Goal: Transaction & Acquisition: Purchase product/service

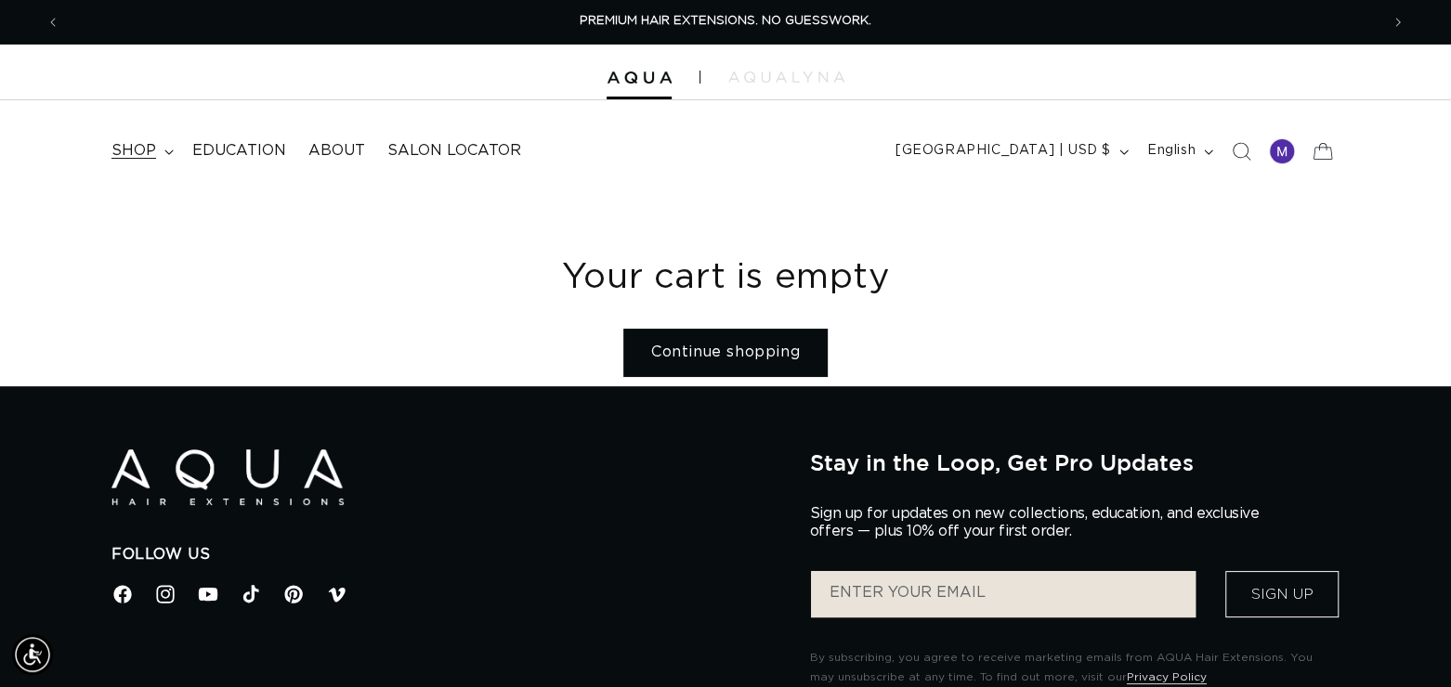
click at [168, 150] on icon at bounding box center [168, 153] width 9 height 6
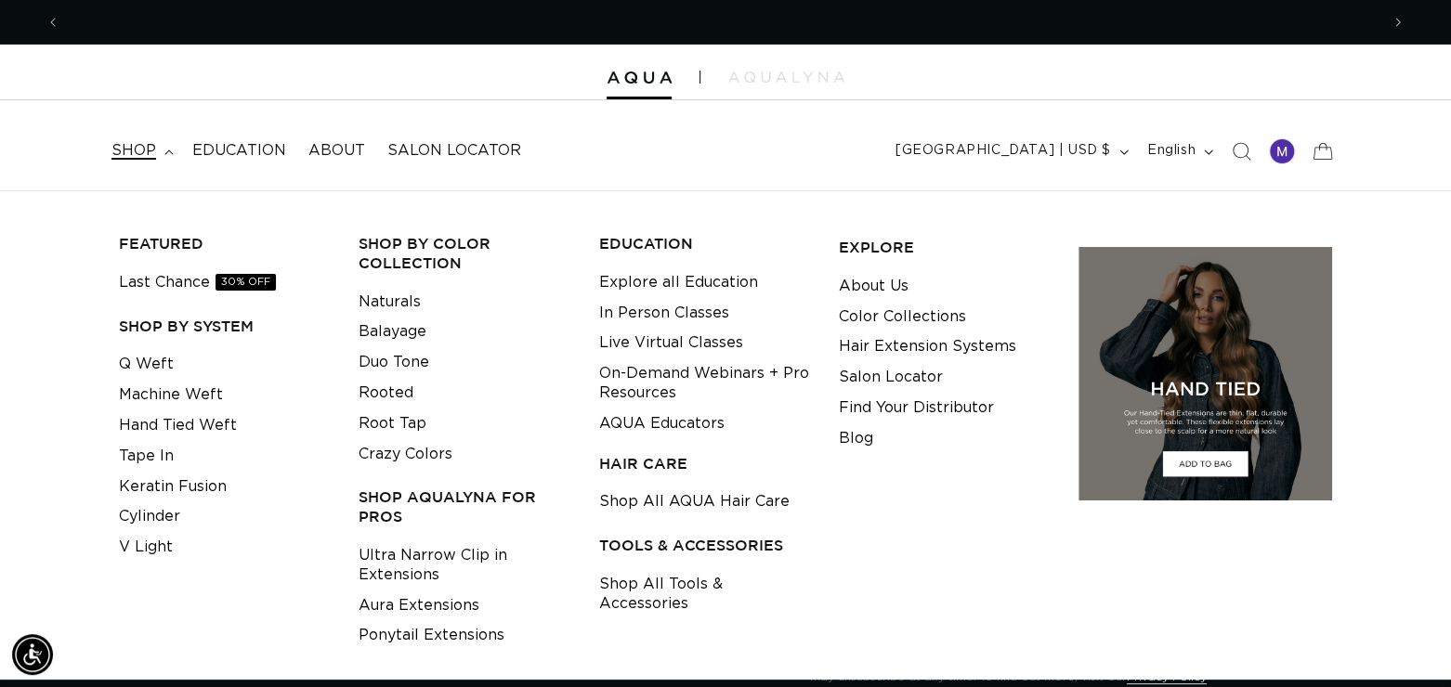
scroll to position [0, 1318]
click at [158, 454] on link "Tape In" at bounding box center [146, 456] width 55 height 31
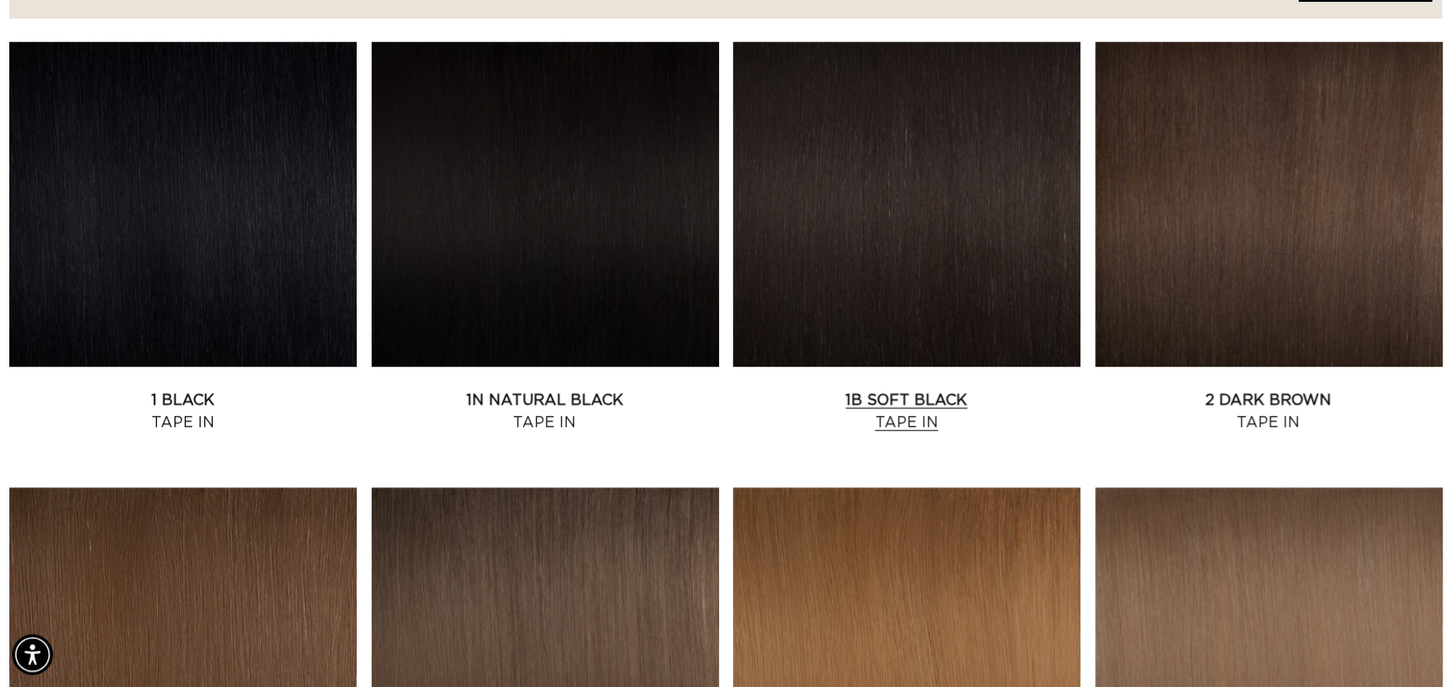
scroll to position [0, 1318]
click at [896, 404] on link "1B Soft Black Tape In" at bounding box center [906, 411] width 347 height 45
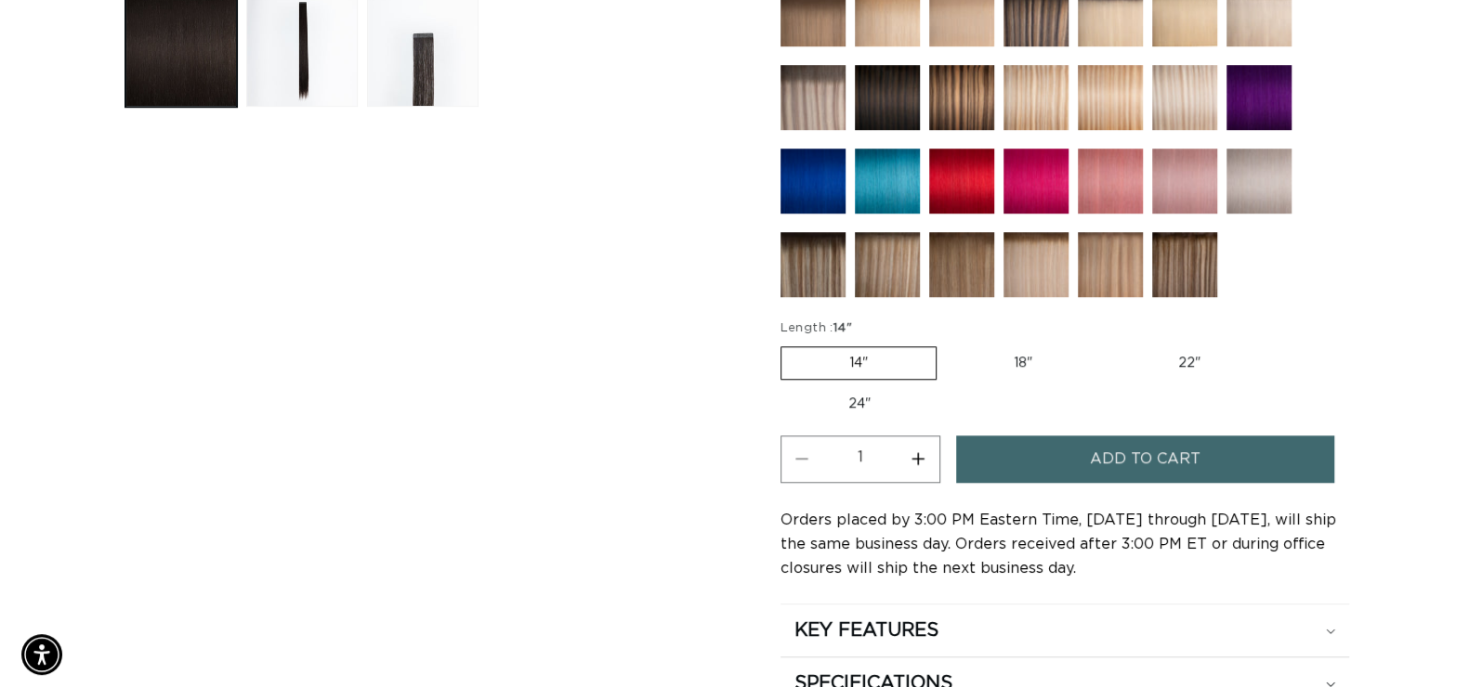
scroll to position [856, 0]
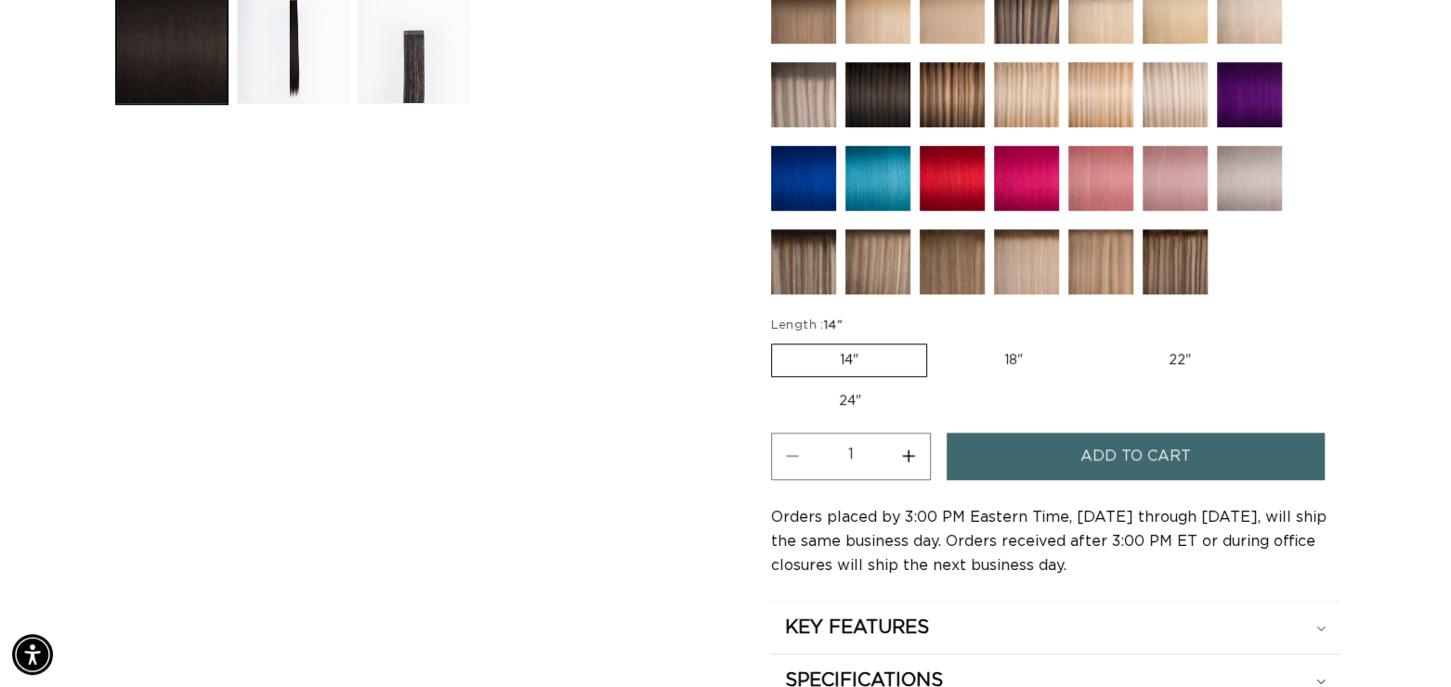
click at [1004, 454] on button "Add to cart" at bounding box center [1135, 456] width 377 height 47
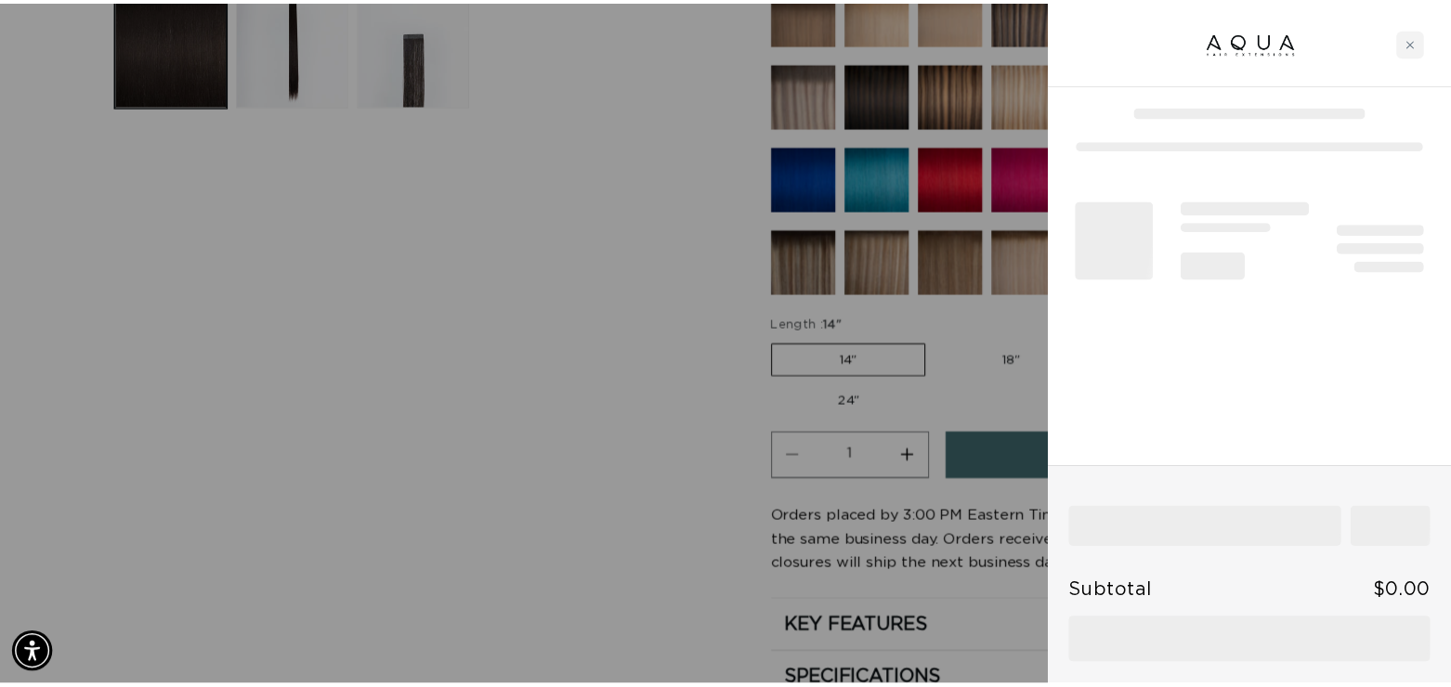
scroll to position [0, 2673]
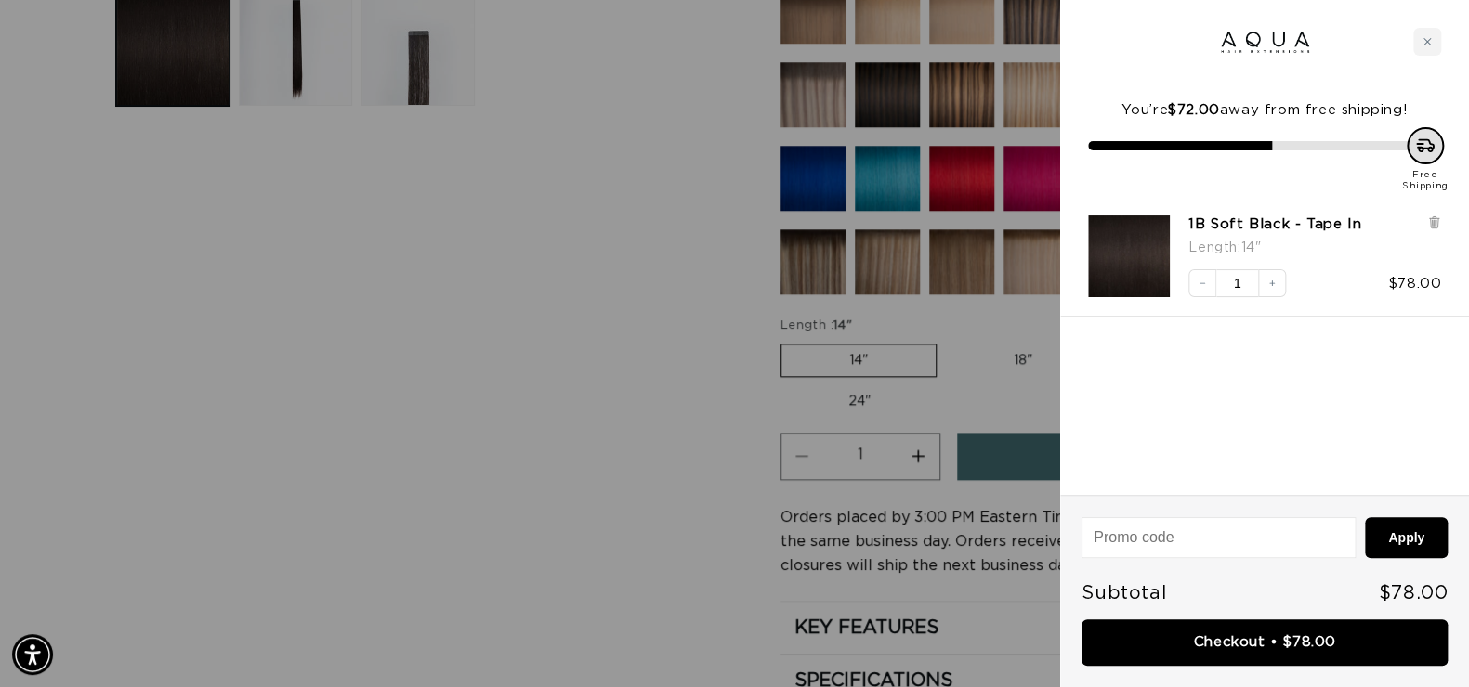
click at [727, 388] on div at bounding box center [734, 343] width 1469 height 687
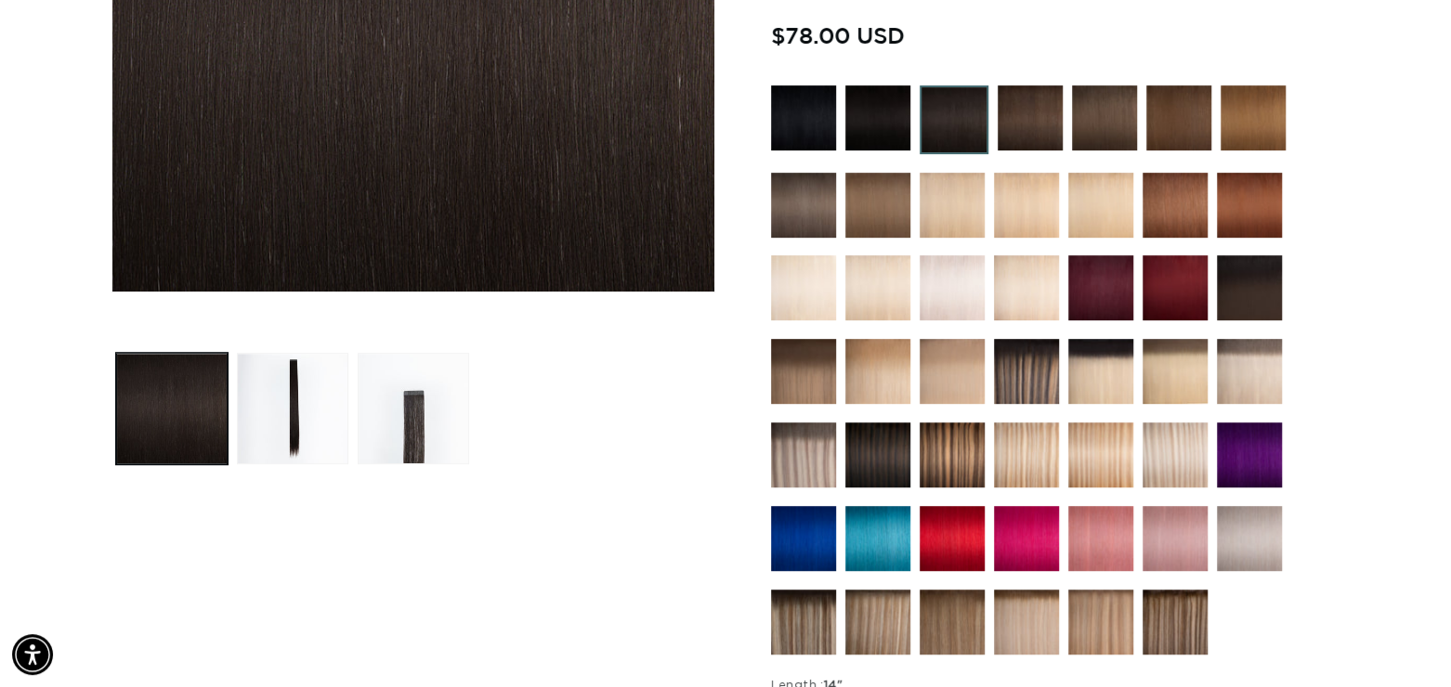
scroll to position [498, 0]
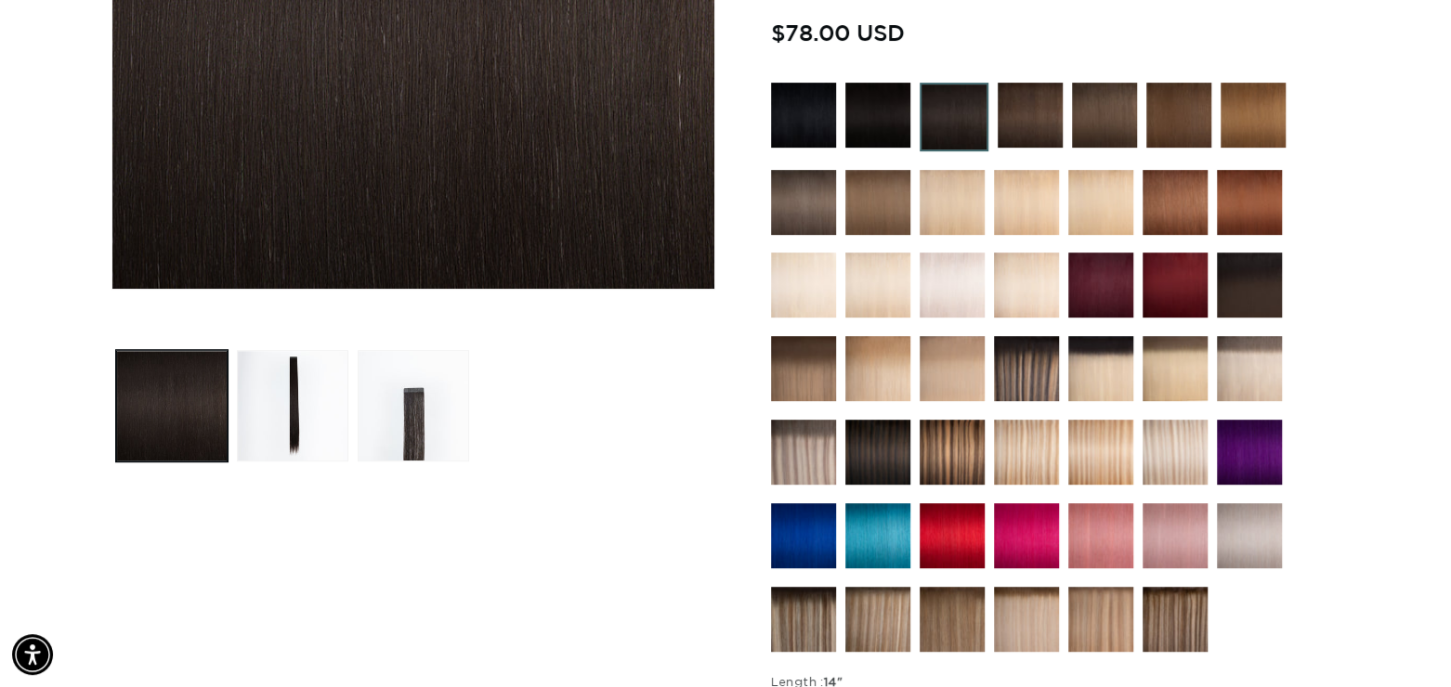
click at [879, 438] on img at bounding box center [877, 452] width 65 height 65
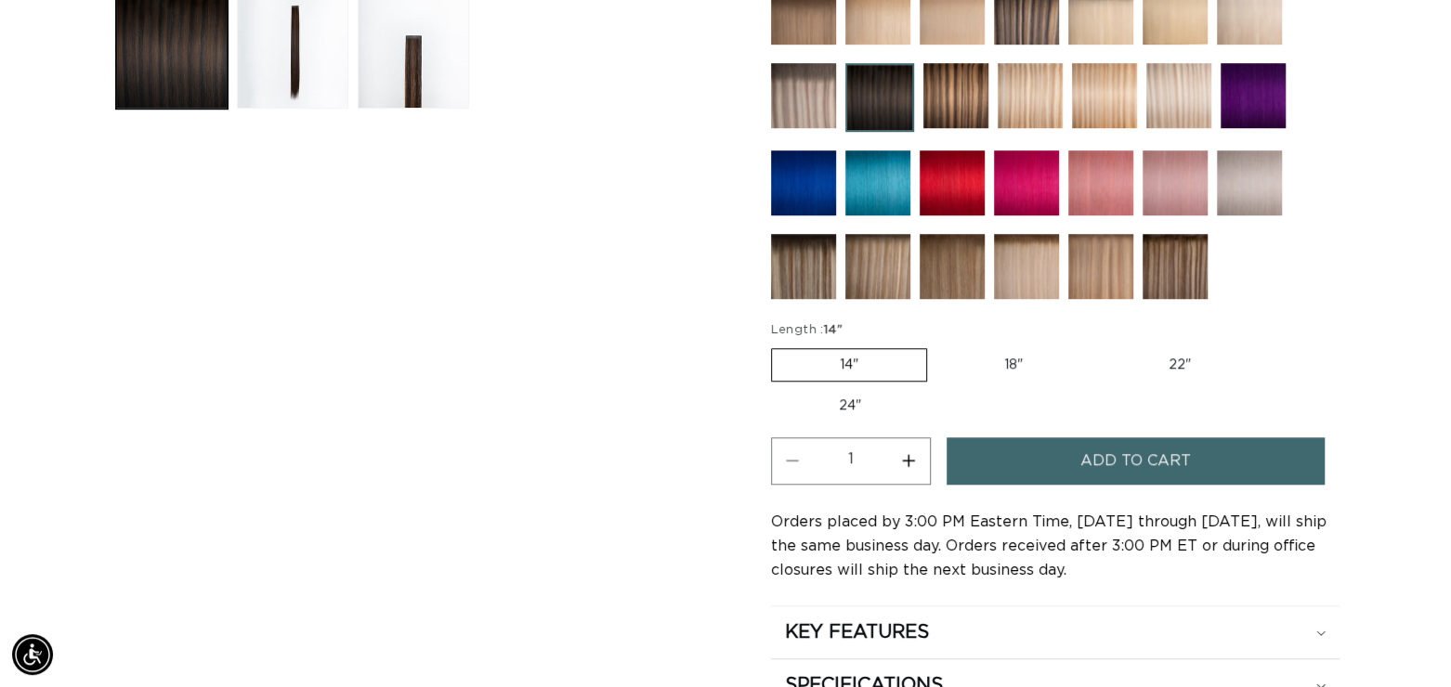
scroll to position [853, 0]
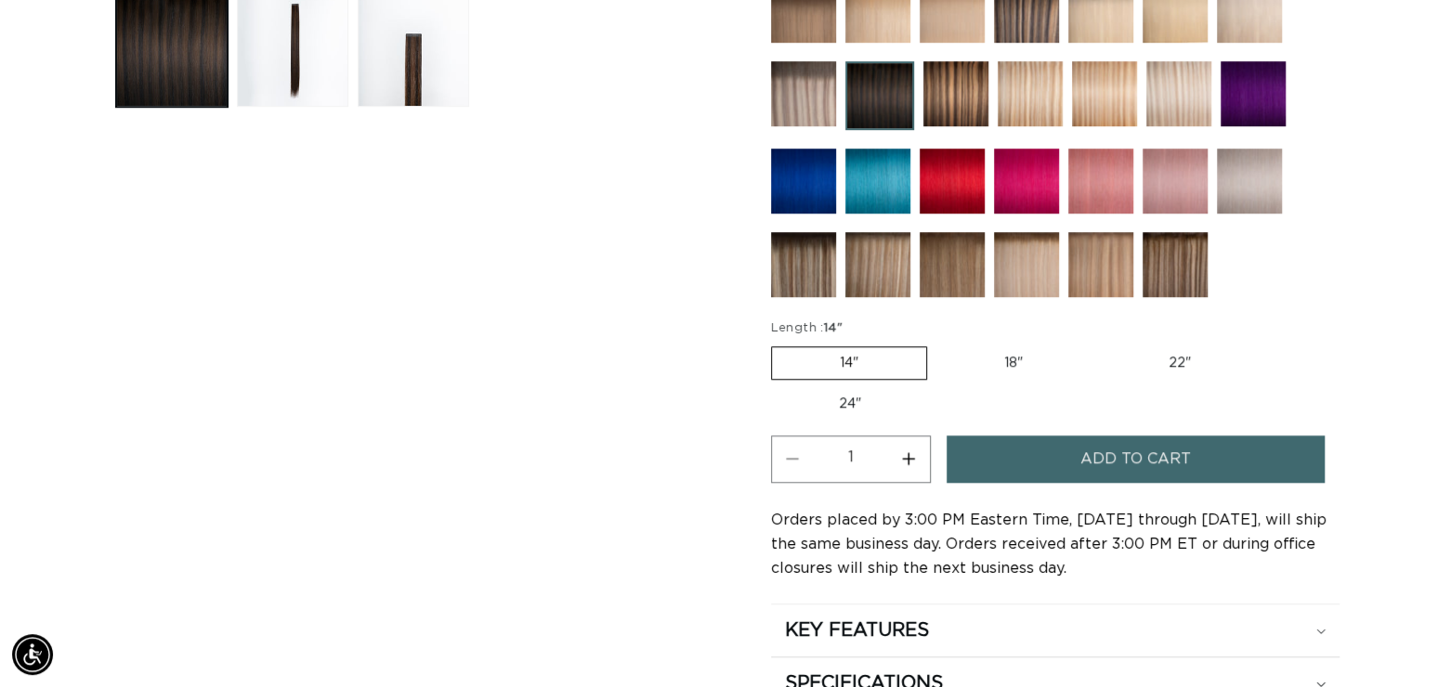
click at [911, 438] on button "Increase quantity for 1B/4 Duo Tone - Tape In" at bounding box center [909, 459] width 42 height 47
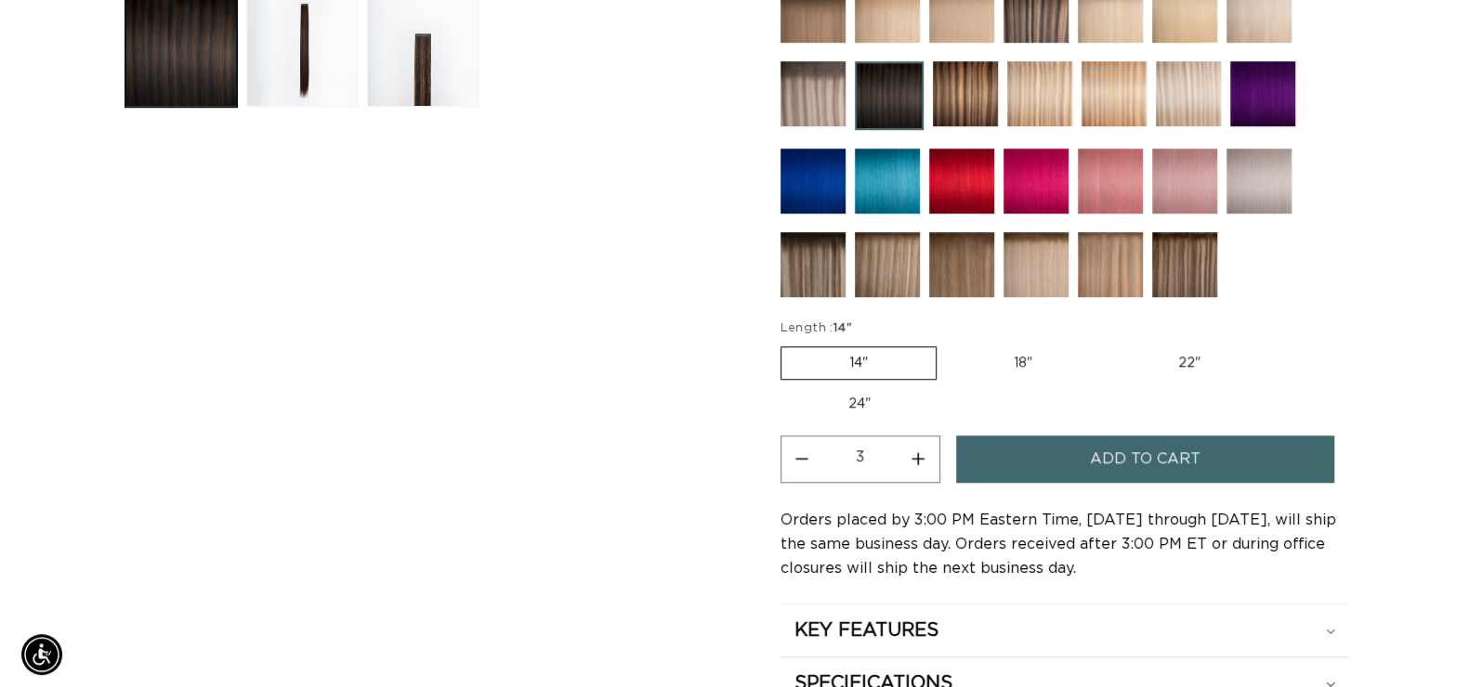
scroll to position [0, 0]
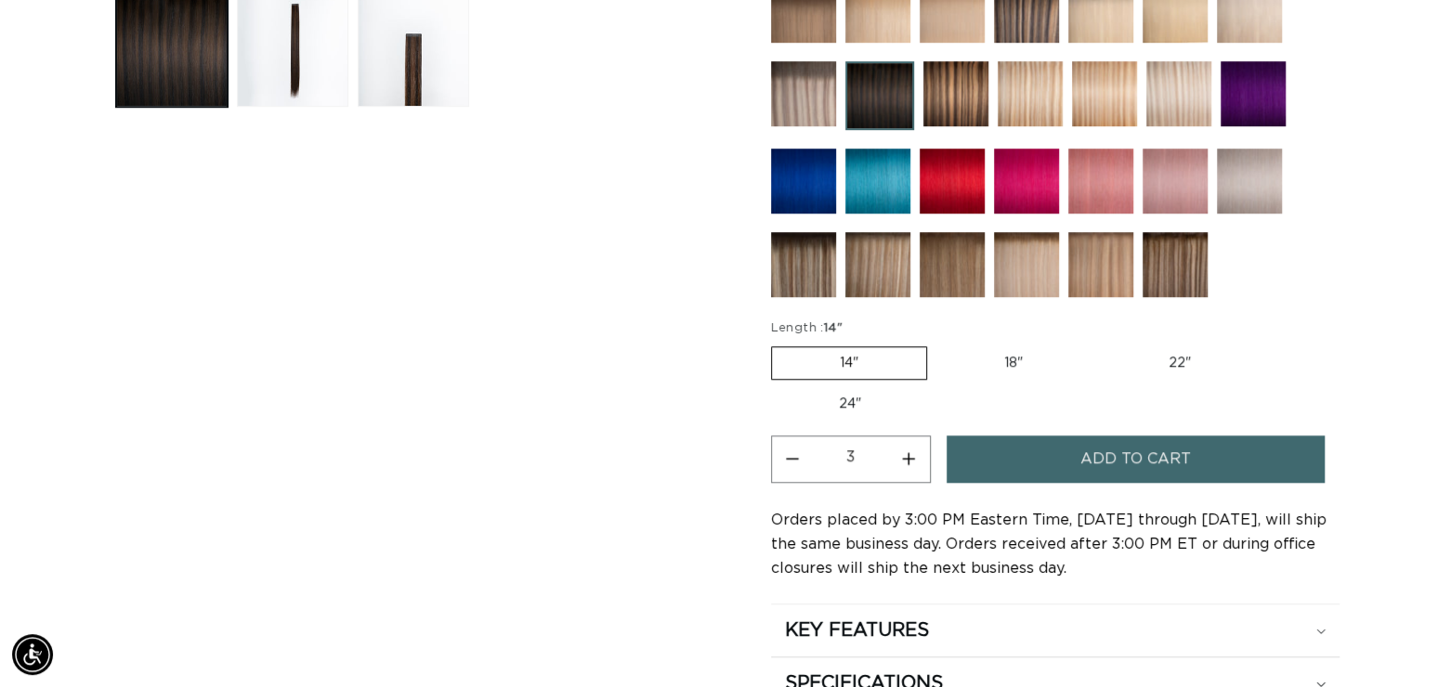
click at [794, 456] on button "Decrease quantity for 1B/4 Duo Tone - Tape In" at bounding box center [793, 459] width 42 height 47
type input "2"
click at [987, 454] on button "Add to cart" at bounding box center [1135, 459] width 377 height 47
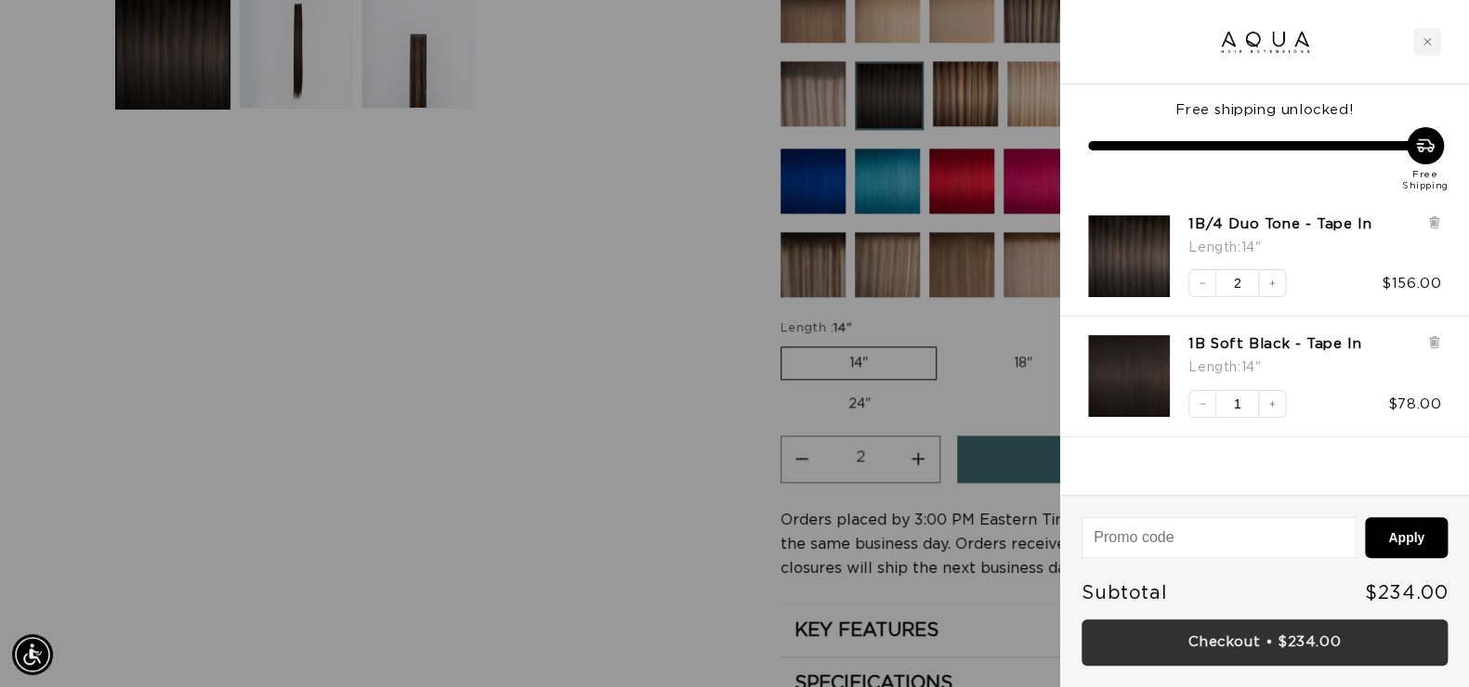
scroll to position [0, 2673]
click at [1245, 629] on link "Checkout • $234.00" at bounding box center [1264, 643] width 366 height 47
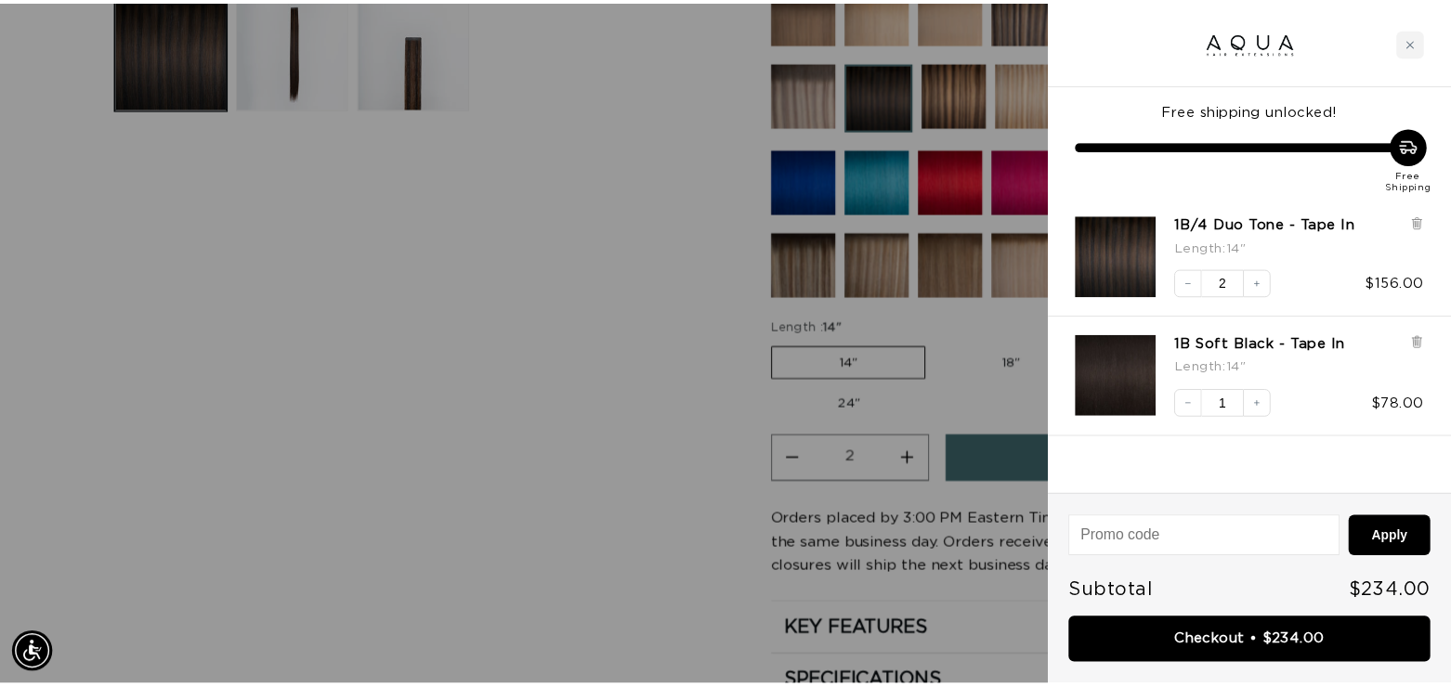
scroll to position [0, 0]
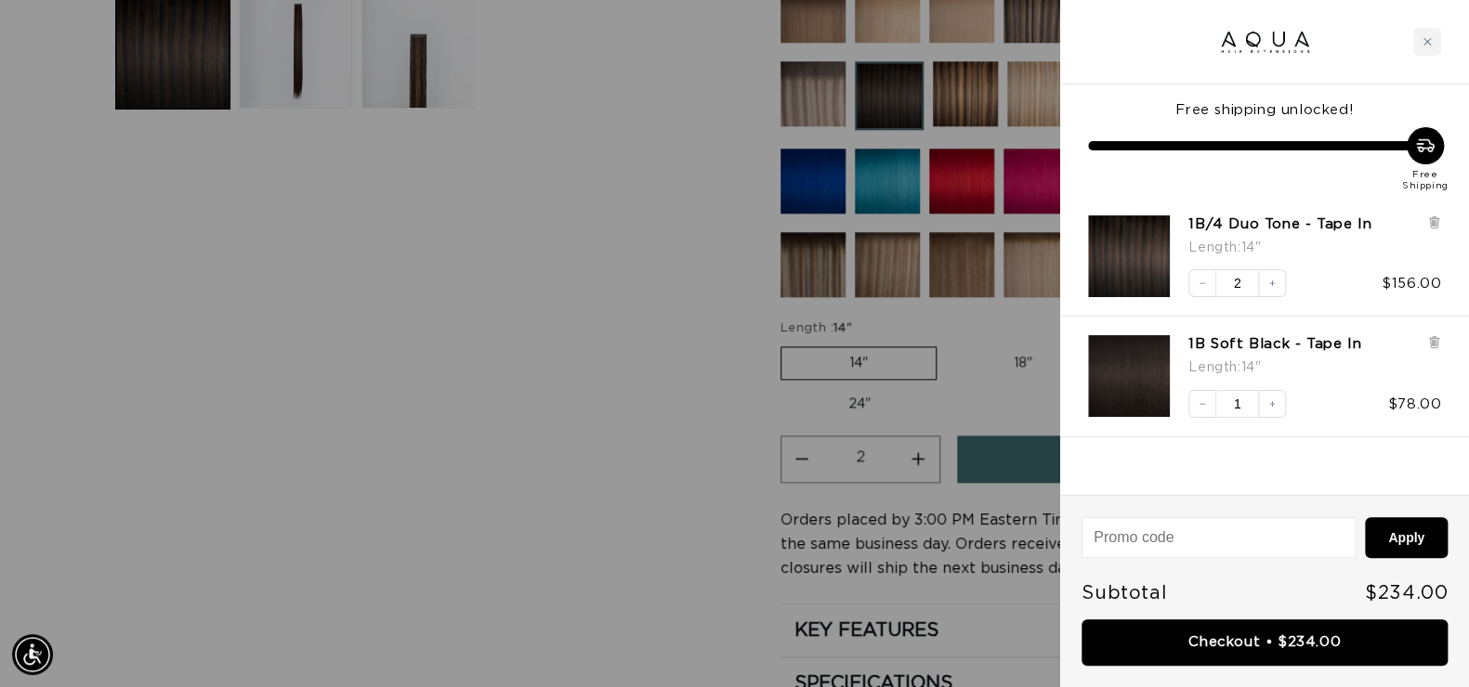
click at [500, 182] on div at bounding box center [734, 343] width 1469 height 687
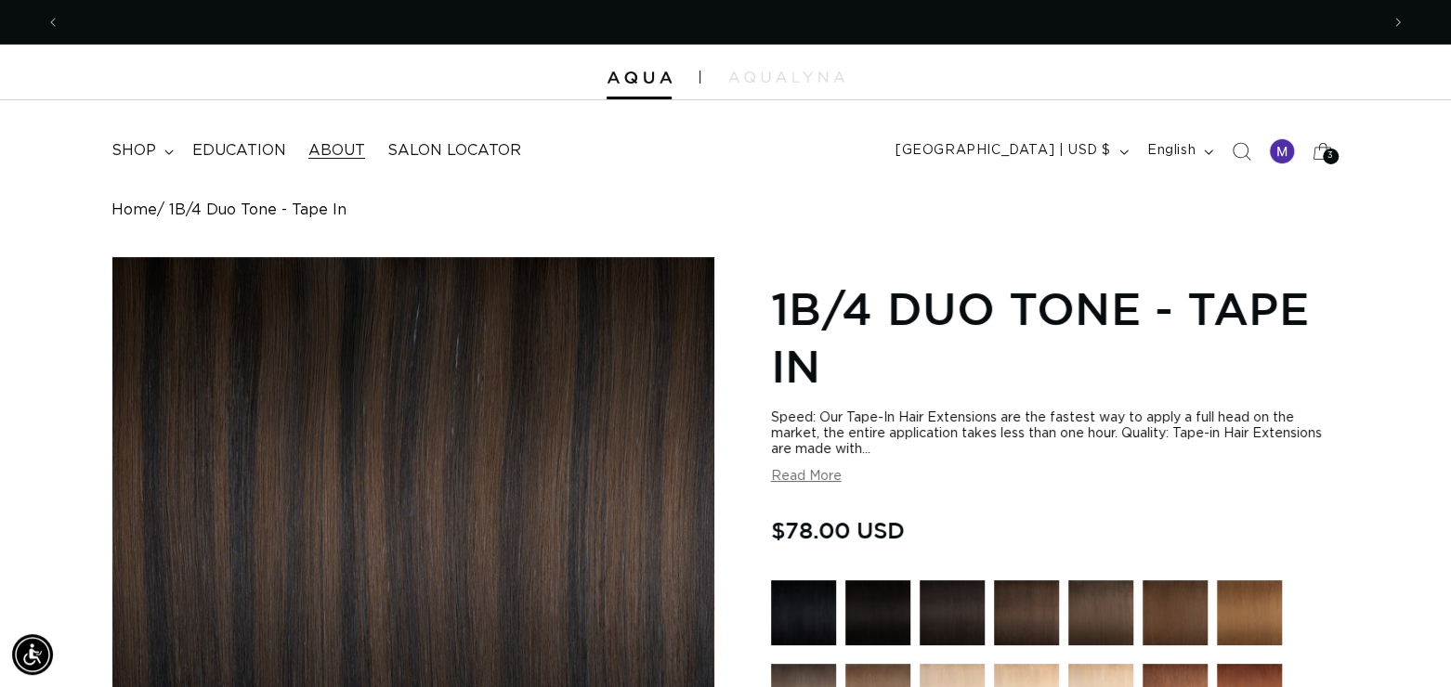
scroll to position [0, 2637]
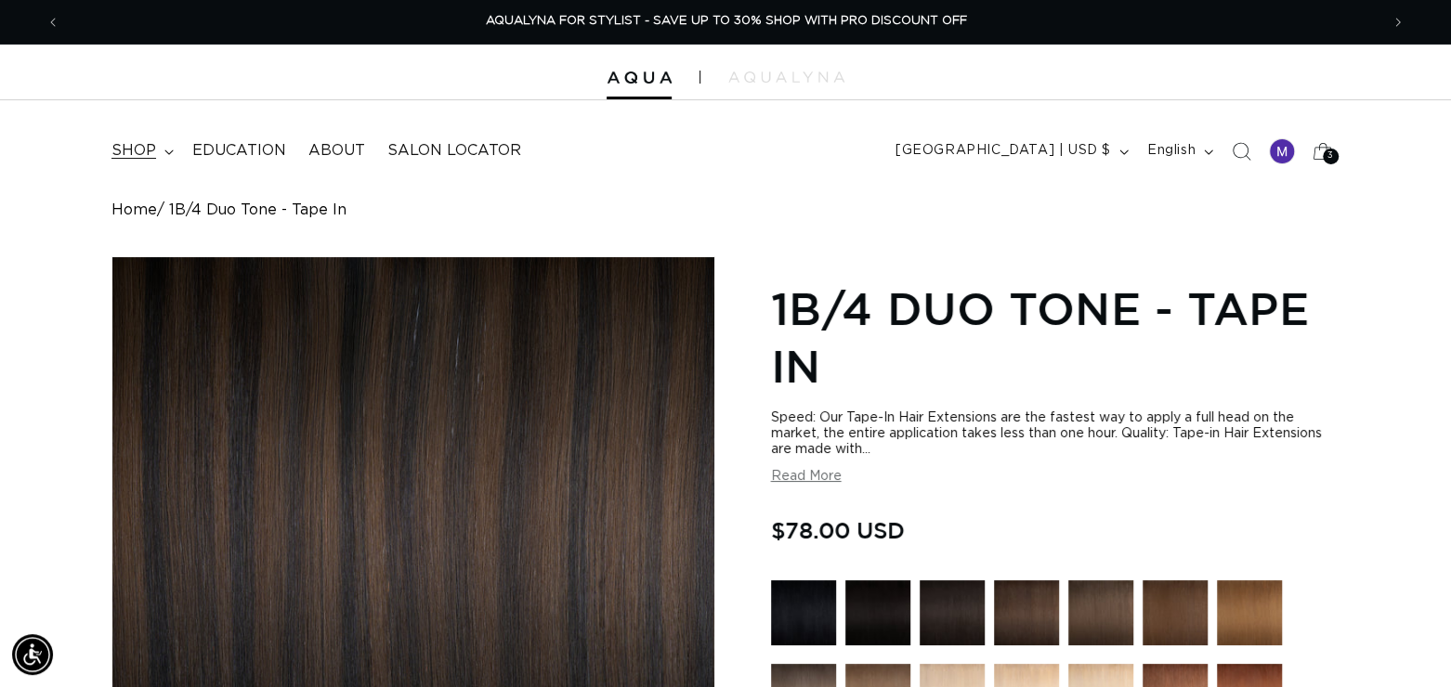
click at [158, 158] on summary "shop" at bounding box center [140, 151] width 81 height 42
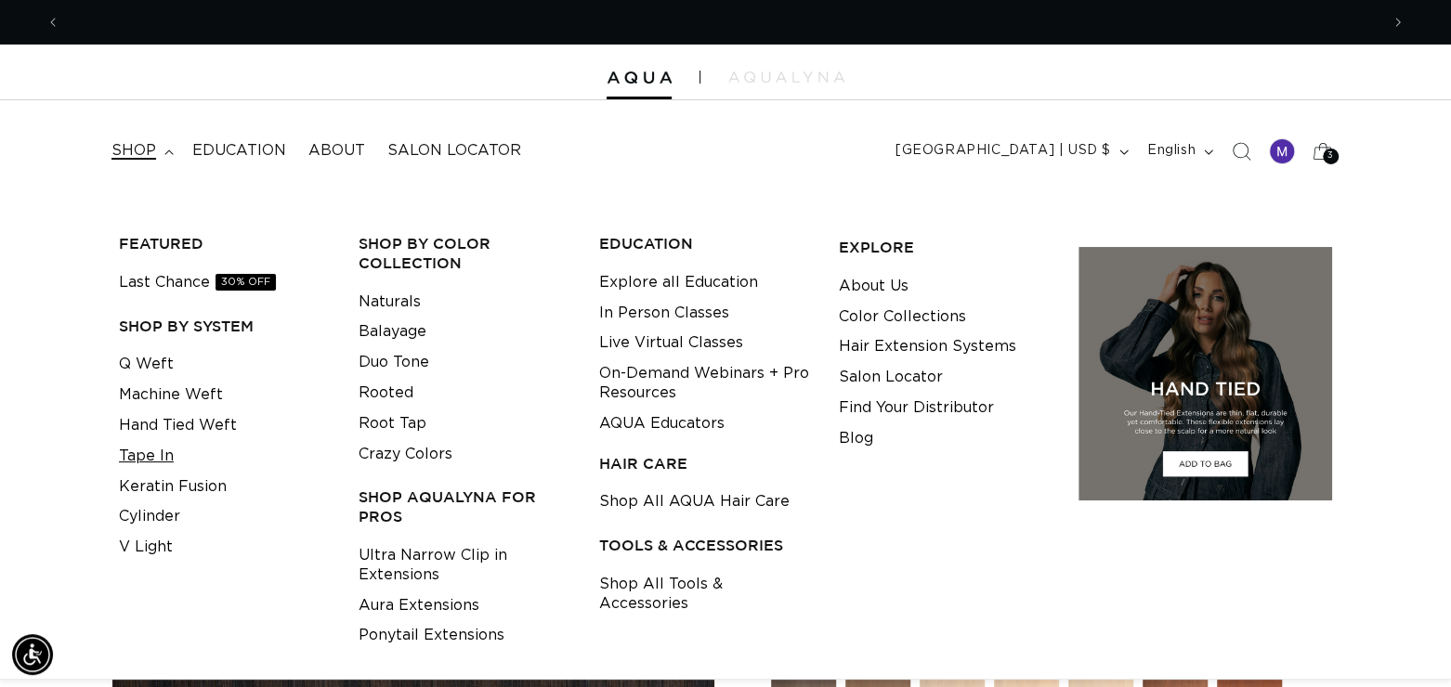
scroll to position [0, 1318]
click at [157, 458] on link "Tape In" at bounding box center [146, 456] width 55 height 31
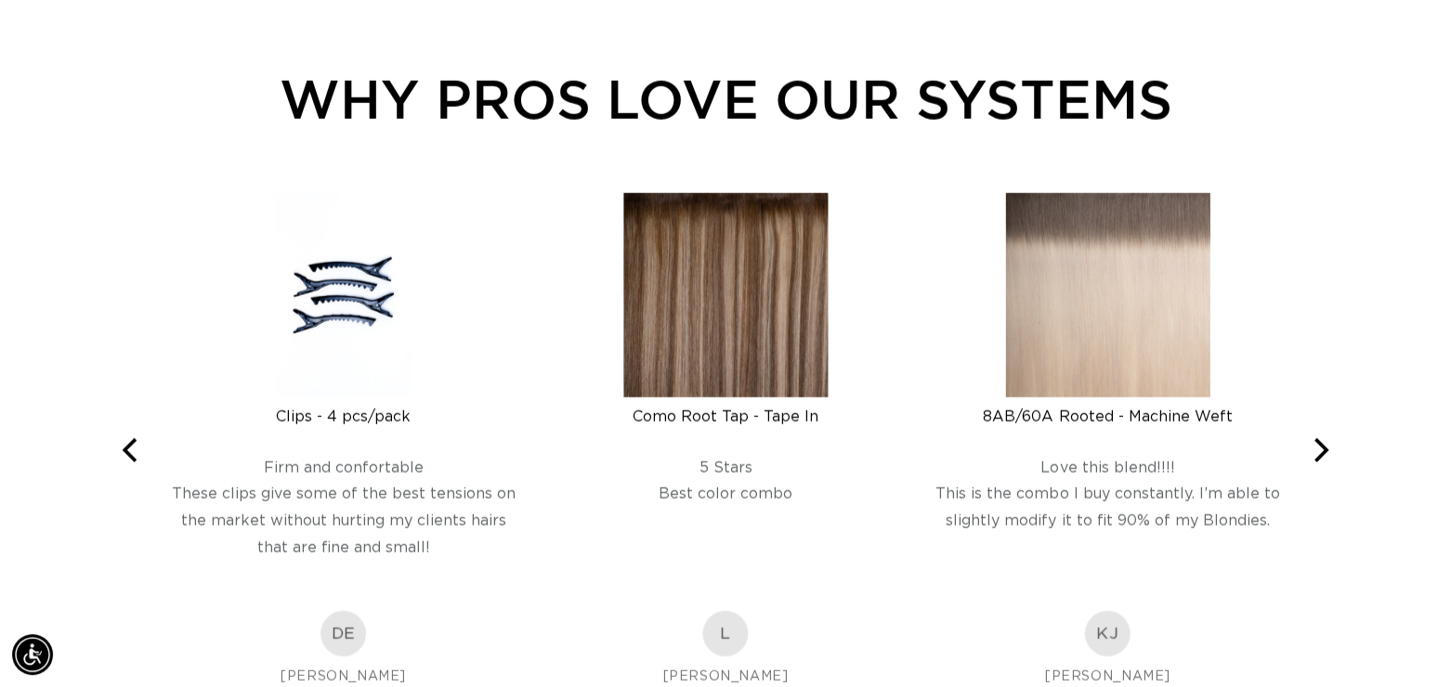
scroll to position [3058, 0]
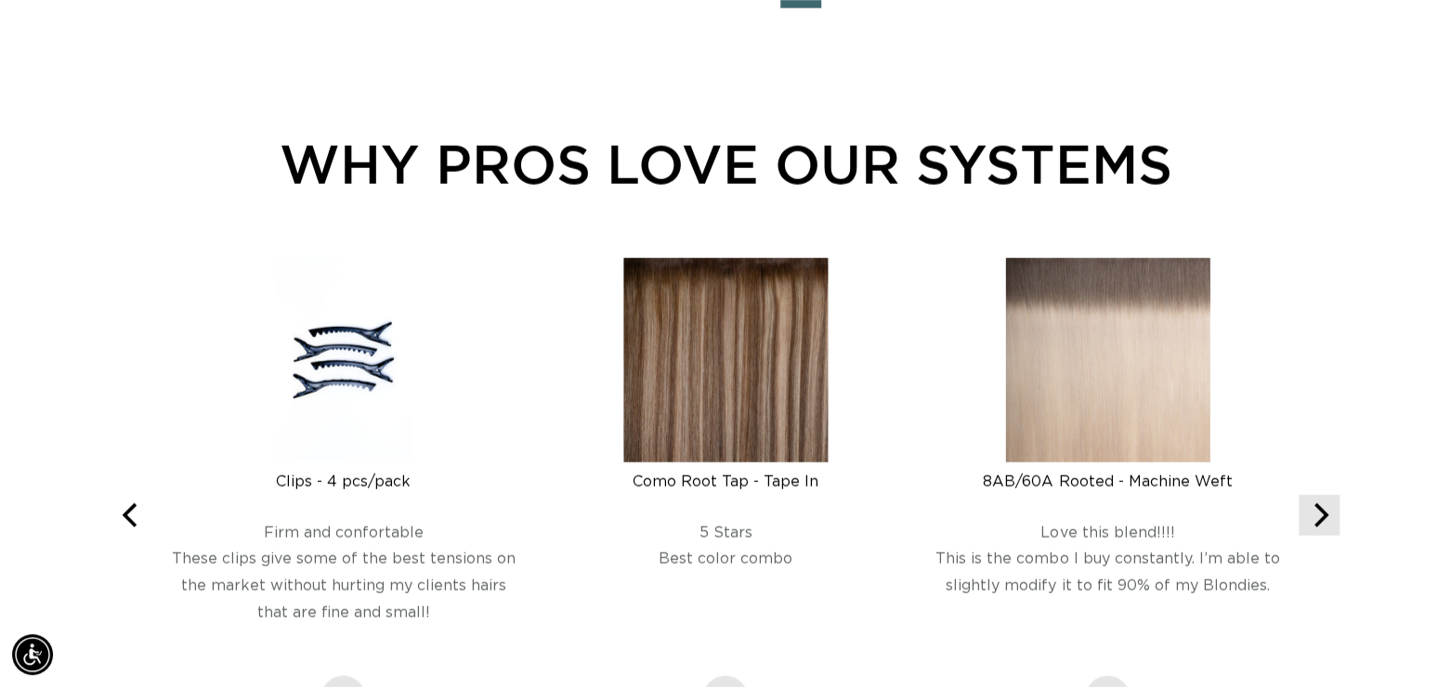
click at [1327, 519] on icon "Next" at bounding box center [1319, 516] width 24 height 24
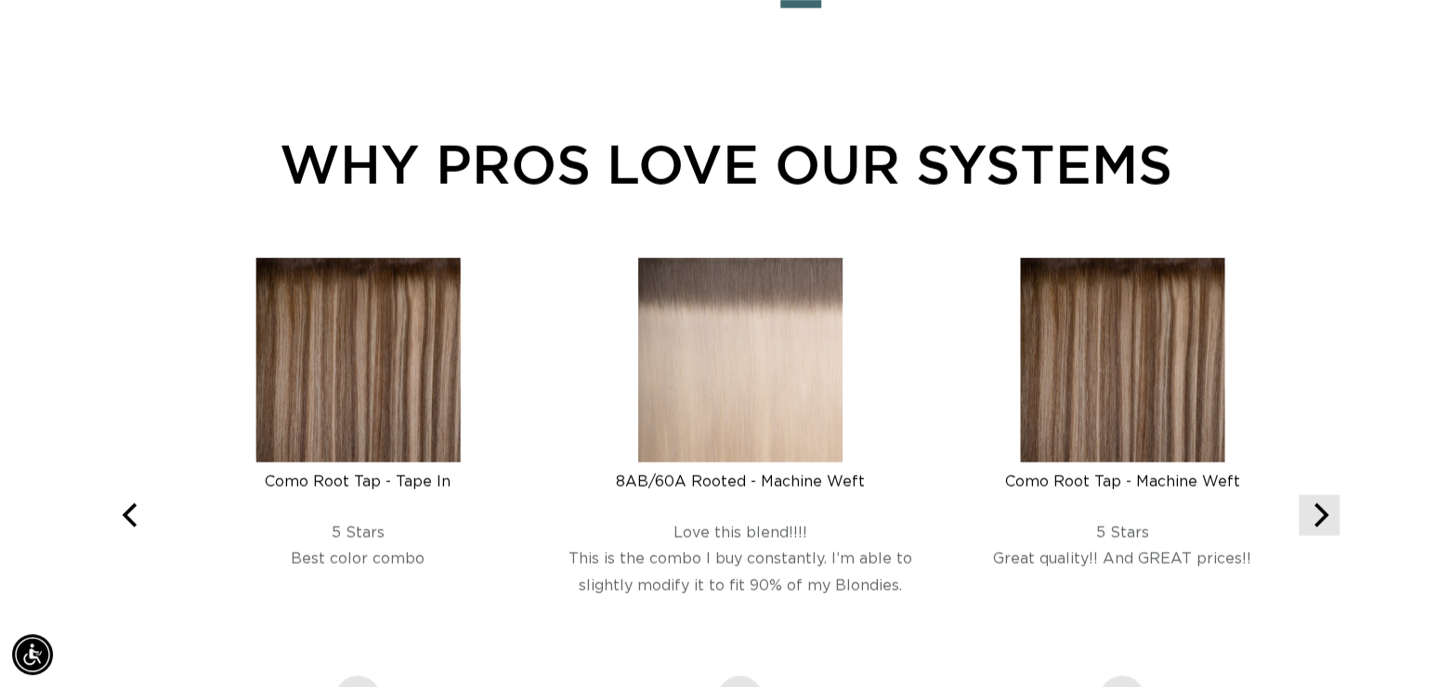
scroll to position [0, 2637]
click at [1327, 519] on icon "Next" at bounding box center [1319, 516] width 24 height 24
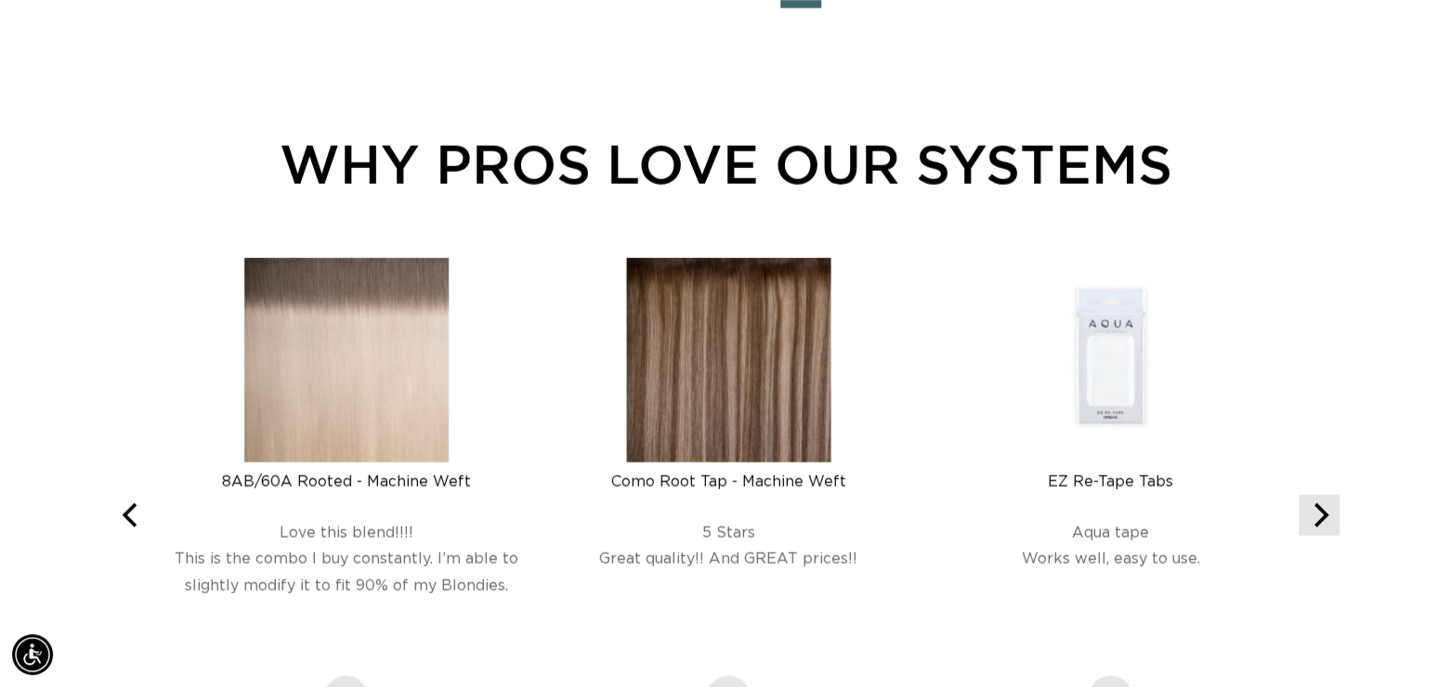
click at [1327, 519] on icon "Next" at bounding box center [1319, 516] width 24 height 24
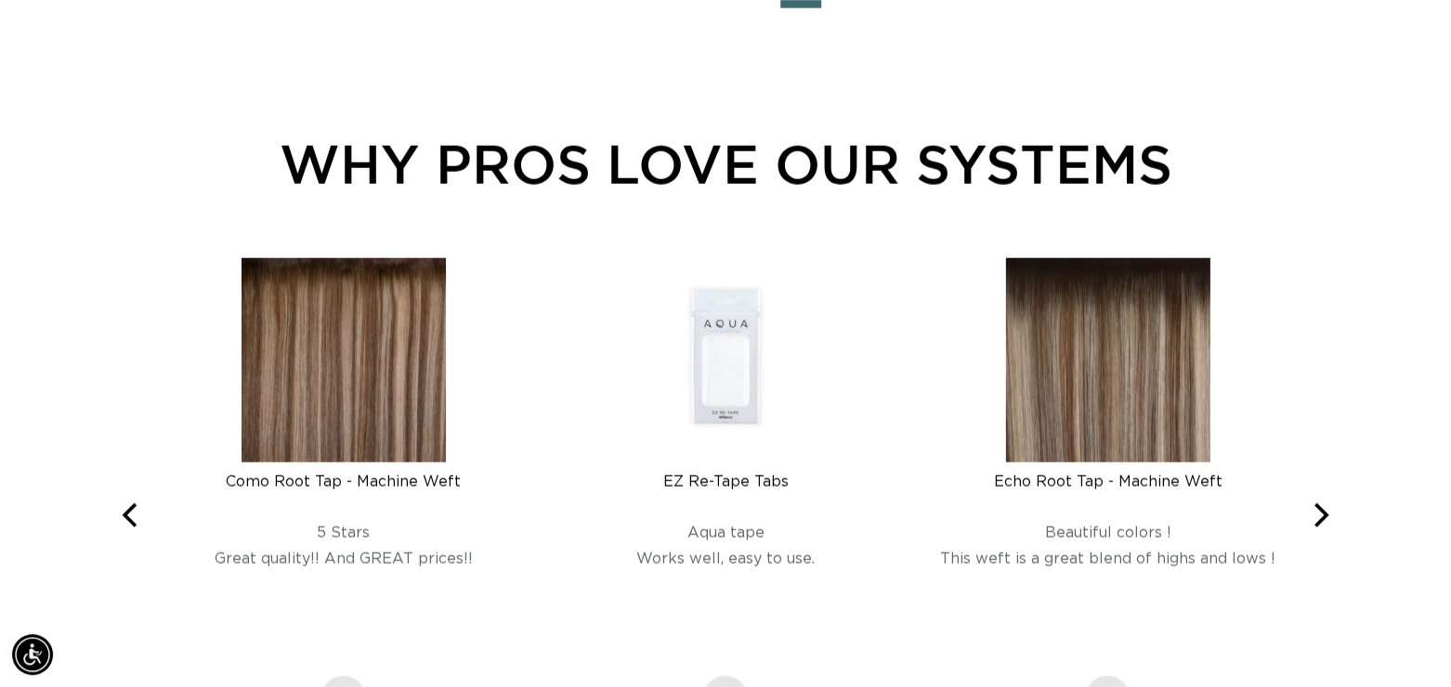
click at [756, 425] on img at bounding box center [725, 360] width 204 height 204
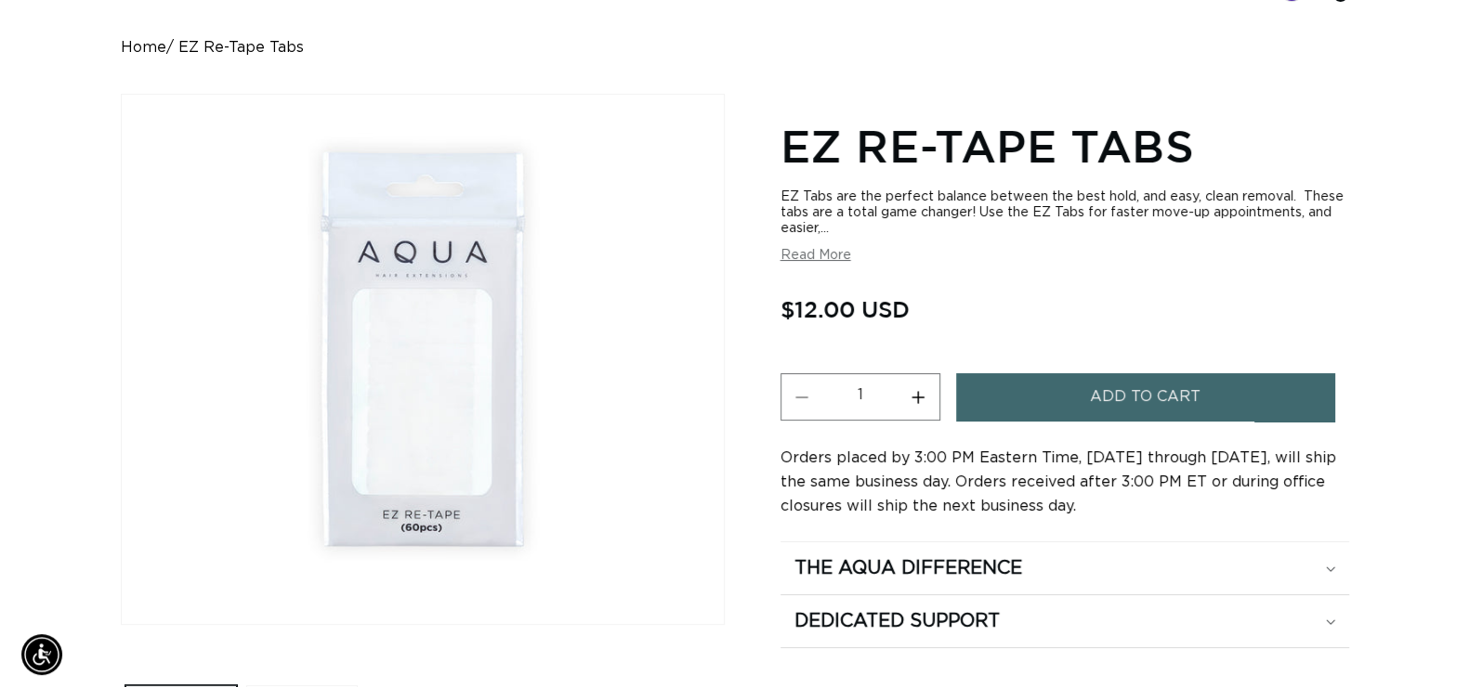
scroll to position [0, 1318]
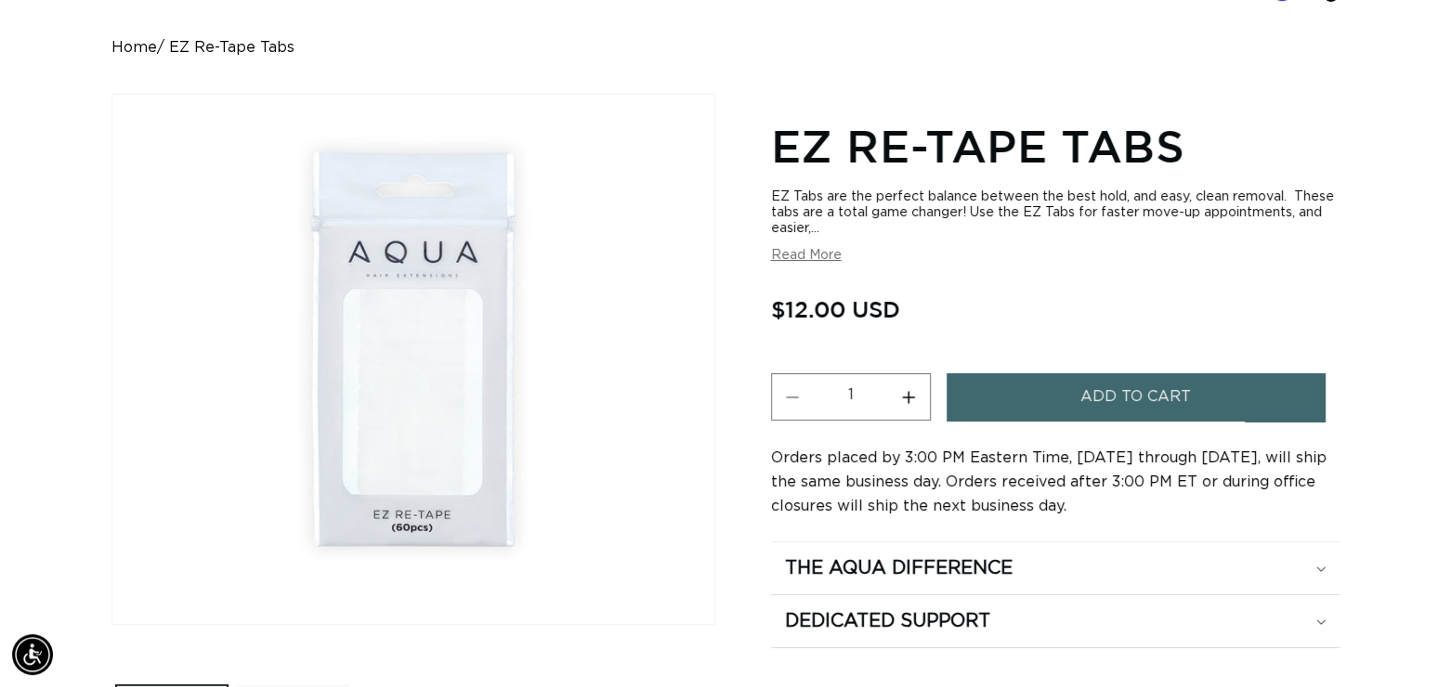
click at [901, 408] on button "Increase quantity for EZ Re-Tape Tabs" at bounding box center [909, 396] width 42 height 47
type input "2"
click at [1023, 390] on button "Add to cart" at bounding box center [1135, 396] width 377 height 47
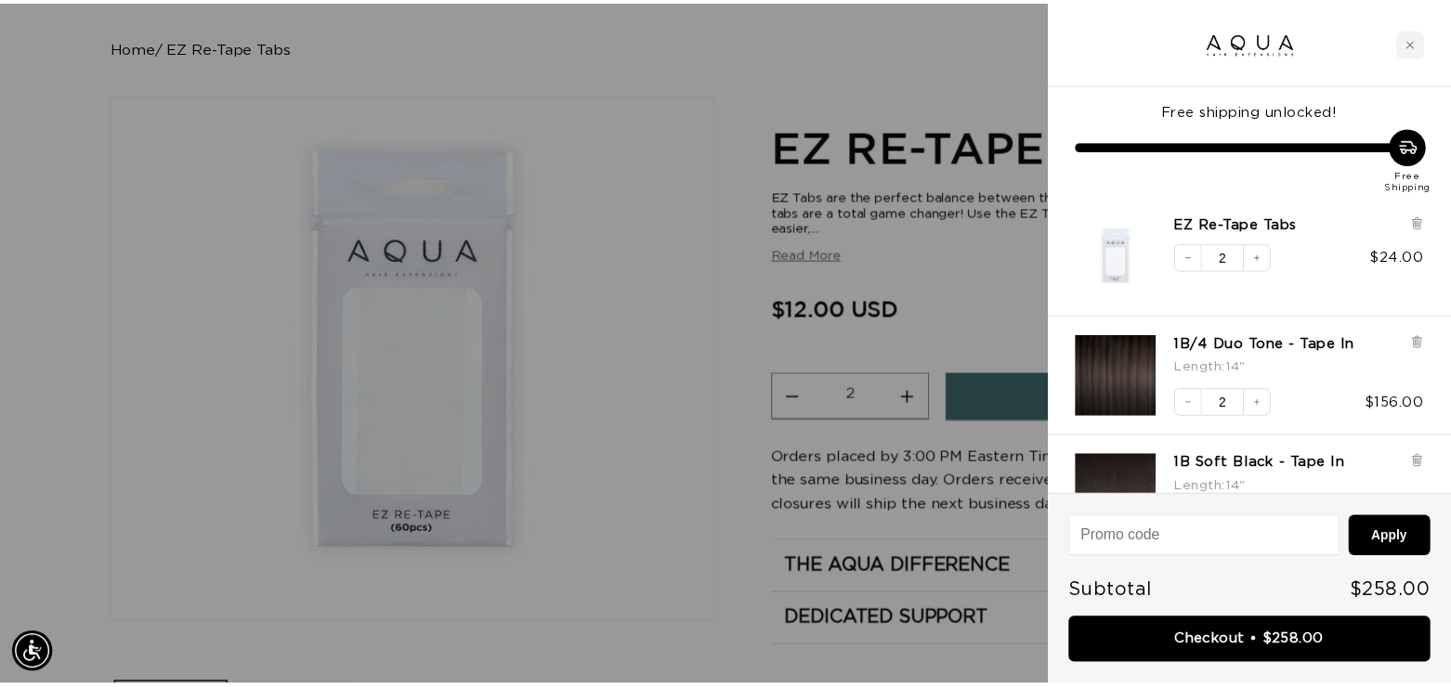
scroll to position [0, 0]
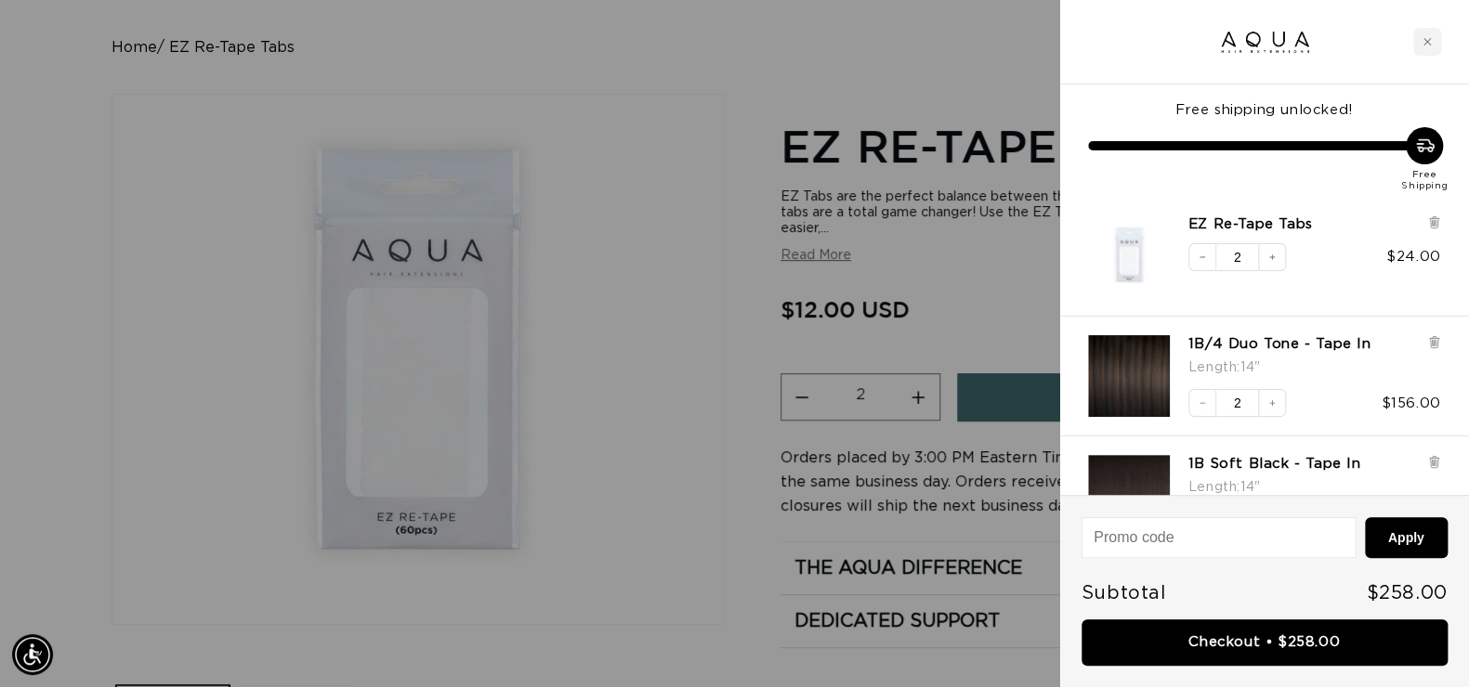
click at [1035, 532] on div at bounding box center [734, 343] width 1469 height 687
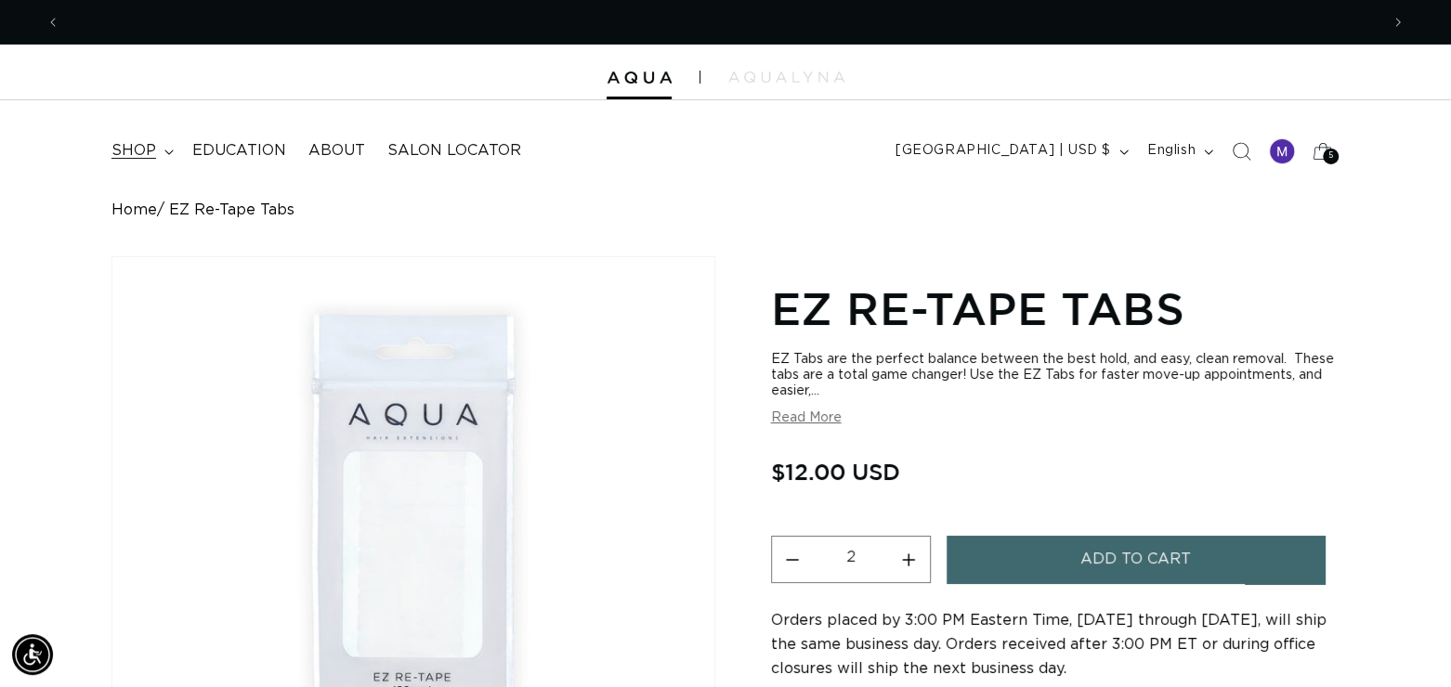
click at [160, 147] on summary "shop" at bounding box center [140, 151] width 81 height 42
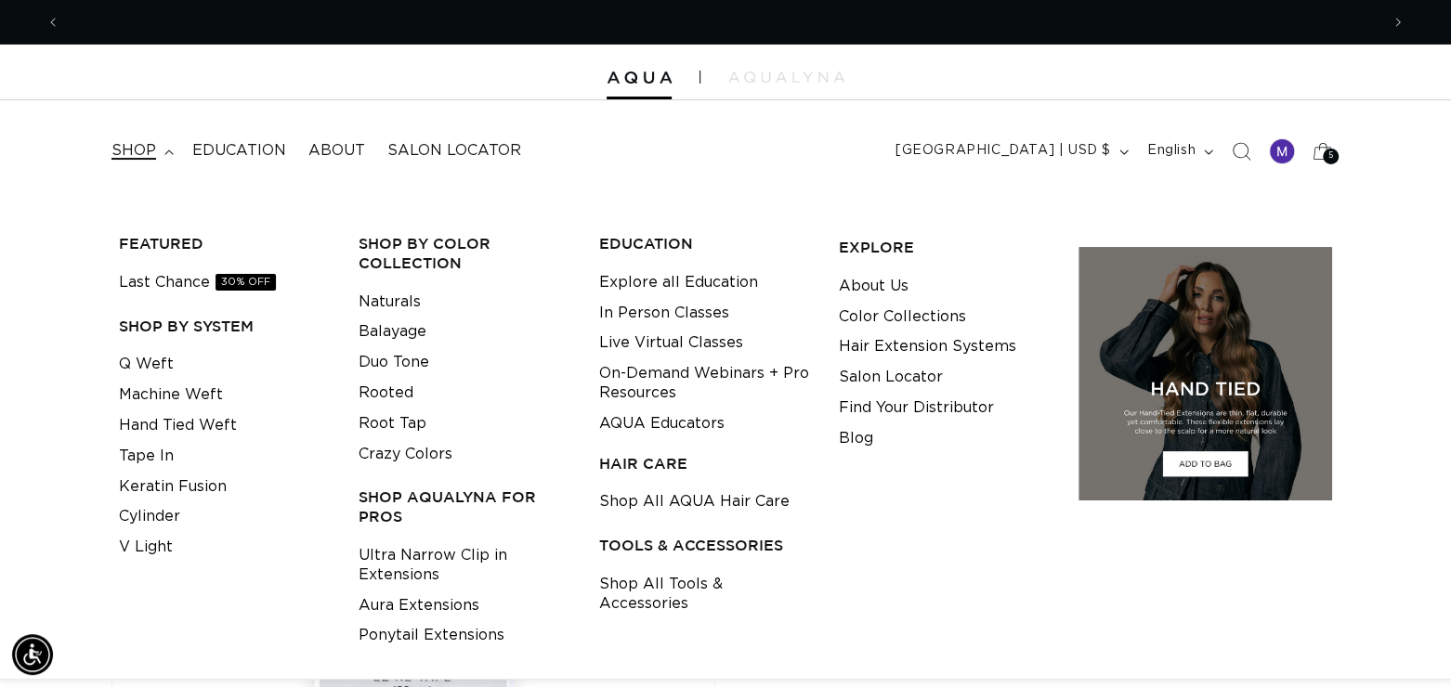
scroll to position [0, 1318]
click at [203, 282] on link "Last Chance 30% OFF" at bounding box center [197, 283] width 157 height 31
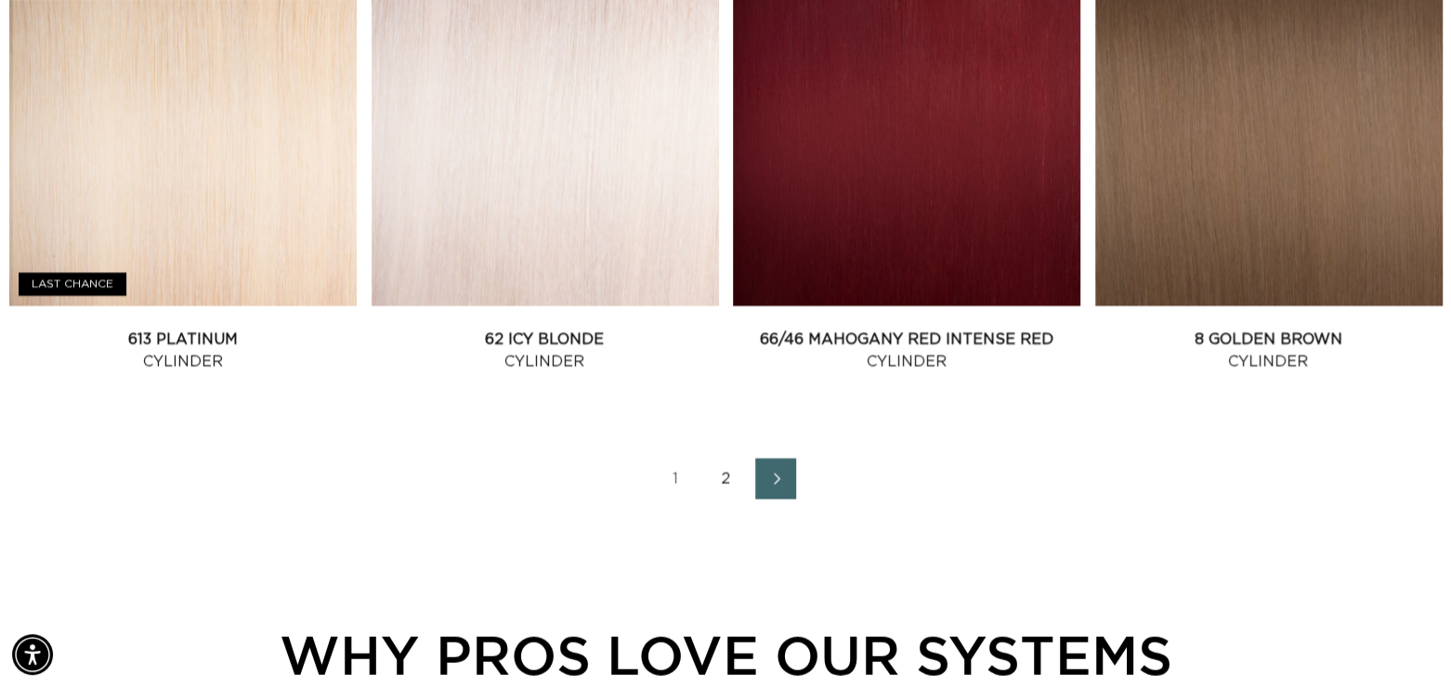
scroll to position [0, 1318]
click at [715, 481] on link "2" at bounding box center [725, 479] width 41 height 41
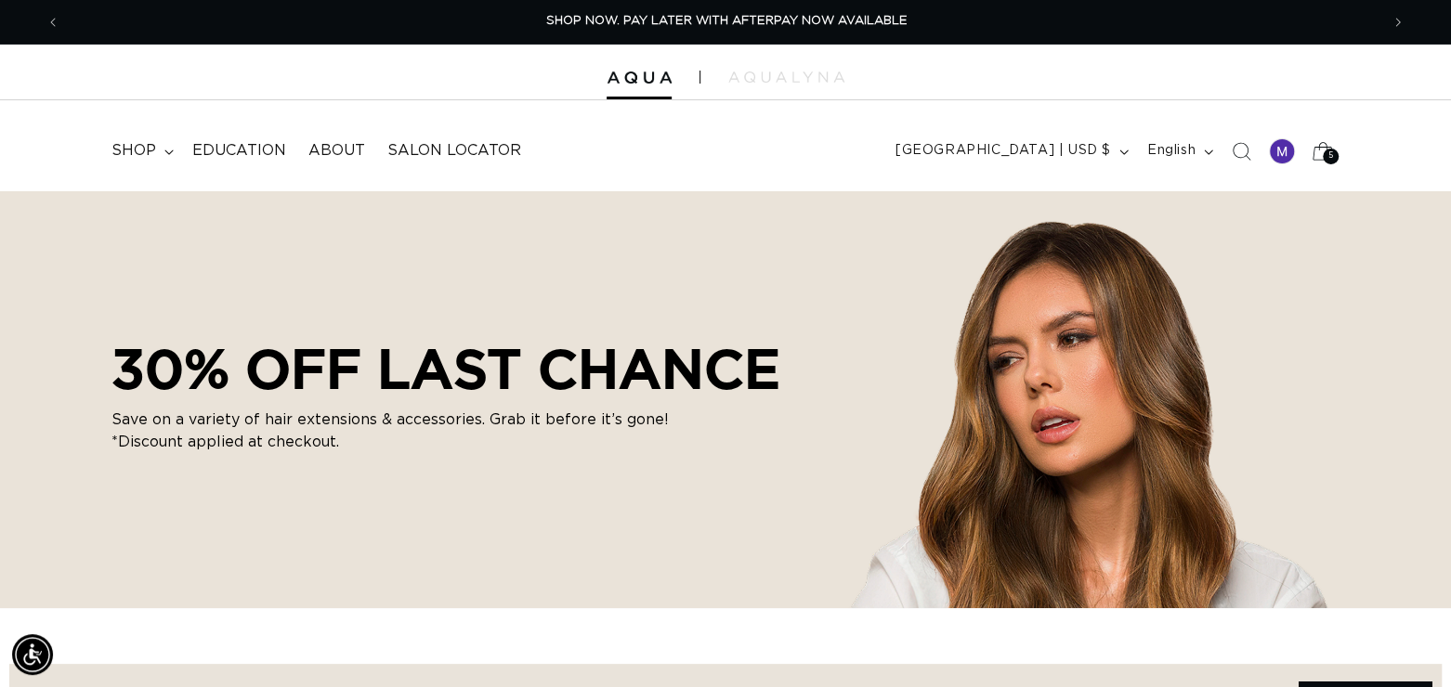
click at [1315, 151] on icon at bounding box center [1323, 151] width 44 height 44
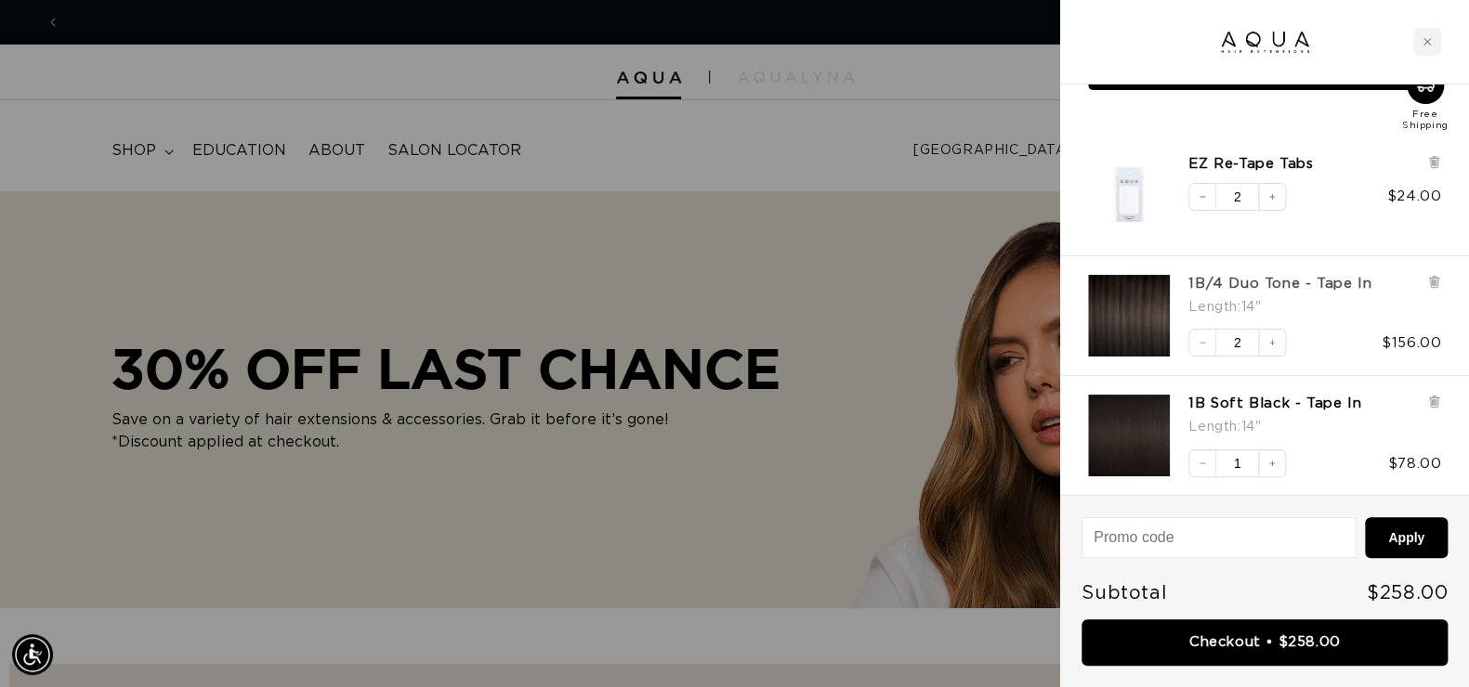
scroll to position [0, 2673]
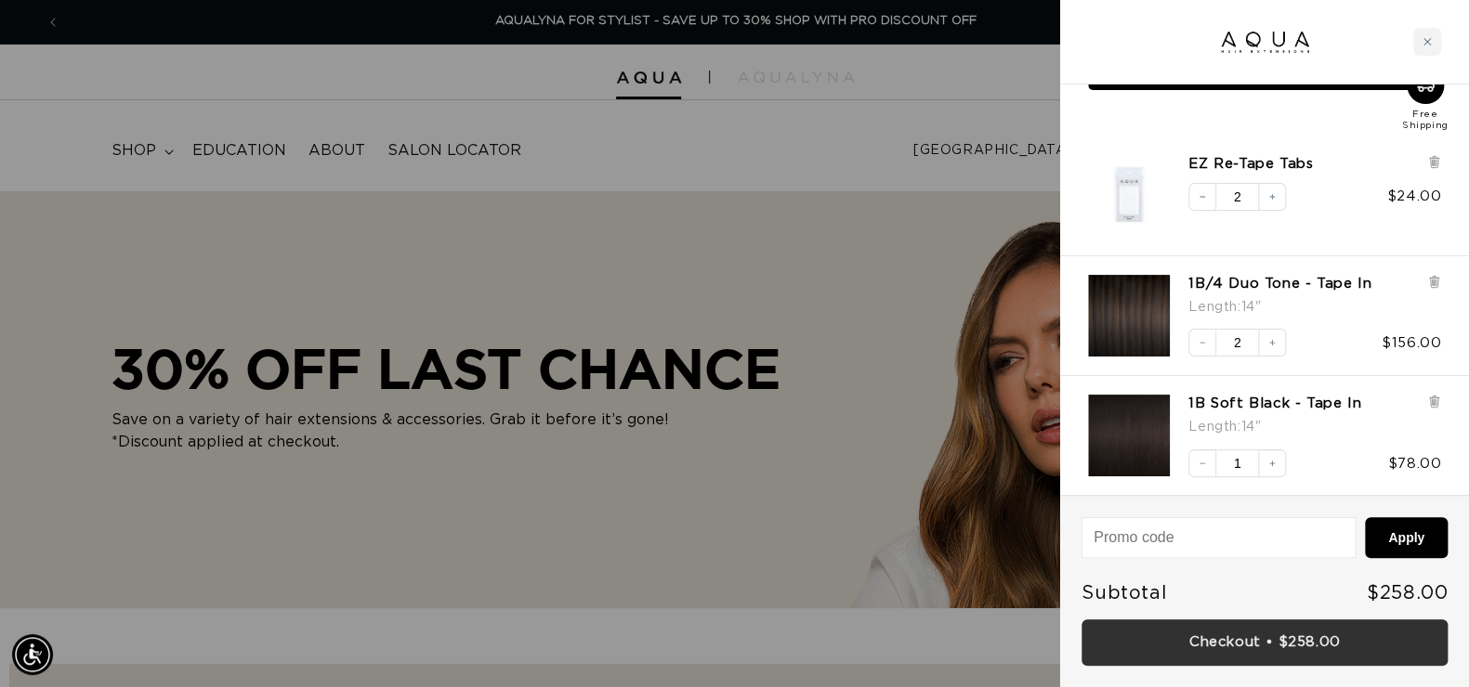
click at [1317, 647] on link "Checkout • $258.00" at bounding box center [1264, 643] width 366 height 47
